Goal: Information Seeking & Learning: Learn about a topic

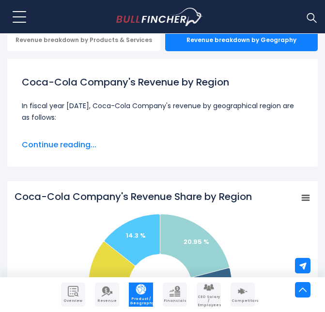
click at [211, 151] on span "Continue reading..." at bounding box center [162, 145] width 281 height 12
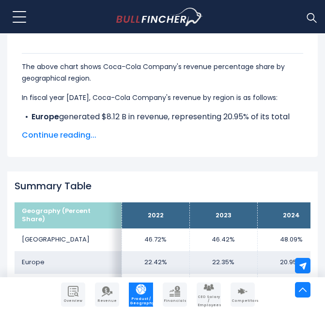
scroll to position [697, 0]
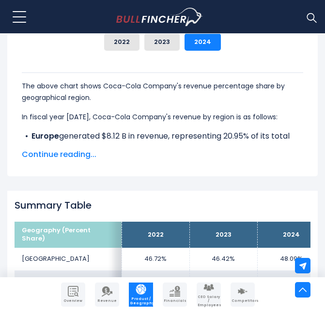
click at [50, 161] on span "Continue reading..." at bounding box center [162, 155] width 281 height 12
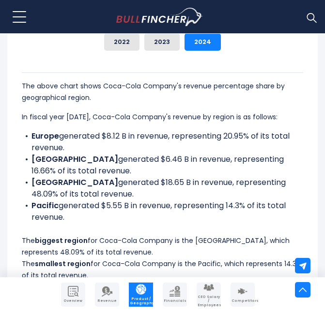
click at [217, 239] on div "The above chart shows Coca-Cola Company's revenue percentage share by geographi…" at bounding box center [162, 177] width 281 height 209
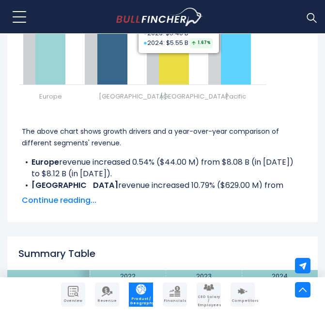
scroll to position [1741, 0]
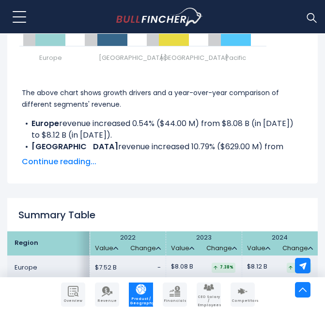
click at [40, 168] on span "Continue reading..." at bounding box center [162, 162] width 281 height 12
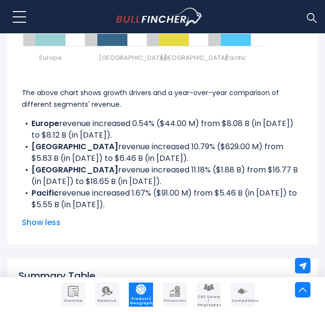
click at [198, 164] on li "Latin America revenue increased 10.79% ($629.00 M) from $5.83 B (in [DATE]) to …" at bounding box center [162, 152] width 281 height 23
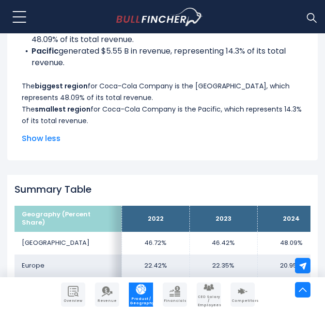
scroll to position [774, 0]
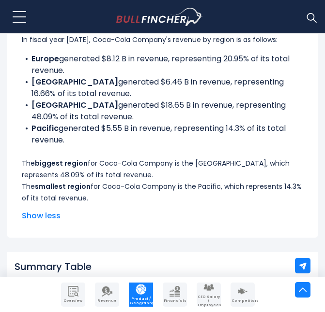
click at [206, 156] on div "The above chart shows Coca-Cola Company's revenue percentage share by geographi…" at bounding box center [162, 99] width 281 height 209
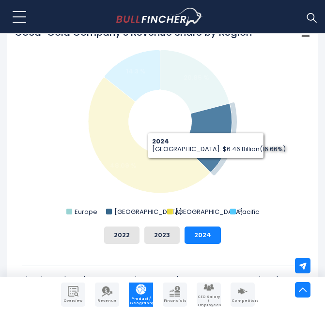
scroll to position [522, 0]
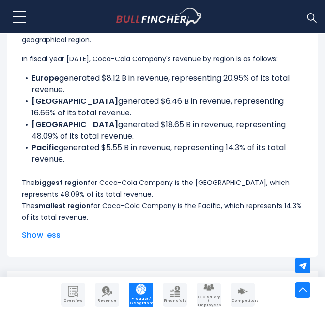
scroll to position [774, 0]
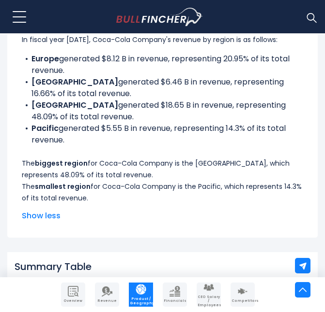
click at [208, 218] on div "The above chart shows Coca-Cola Company's revenue percentage share by geographi…" at bounding box center [163, 101] width 296 height 256
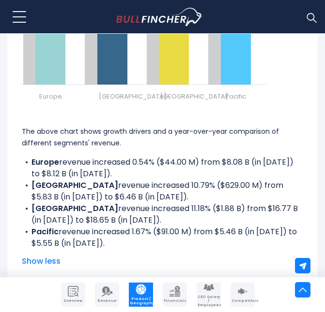
scroll to position [1722, 0]
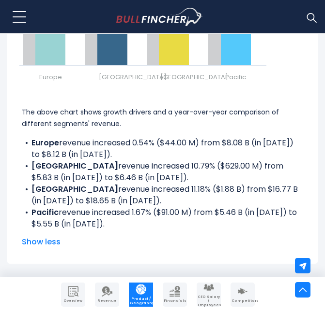
click at [207, 230] on li "Pacific revenue increased 1.67% ($91.00 M) from $5.46 B (in [DATE]) to $5.55 B …" at bounding box center [162, 218] width 281 height 23
click at [211, 221] on li "Pacific revenue increased 1.67% ($91.00 M) from $5.46 B (in [DATE]) to $5.55 B …" at bounding box center [162, 218] width 281 height 23
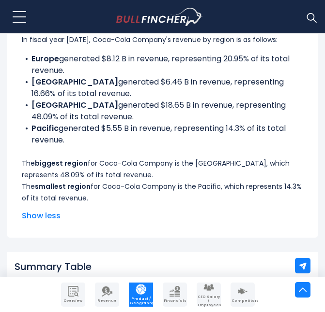
scroll to position [755, 0]
